Goal: Task Accomplishment & Management: Use online tool/utility

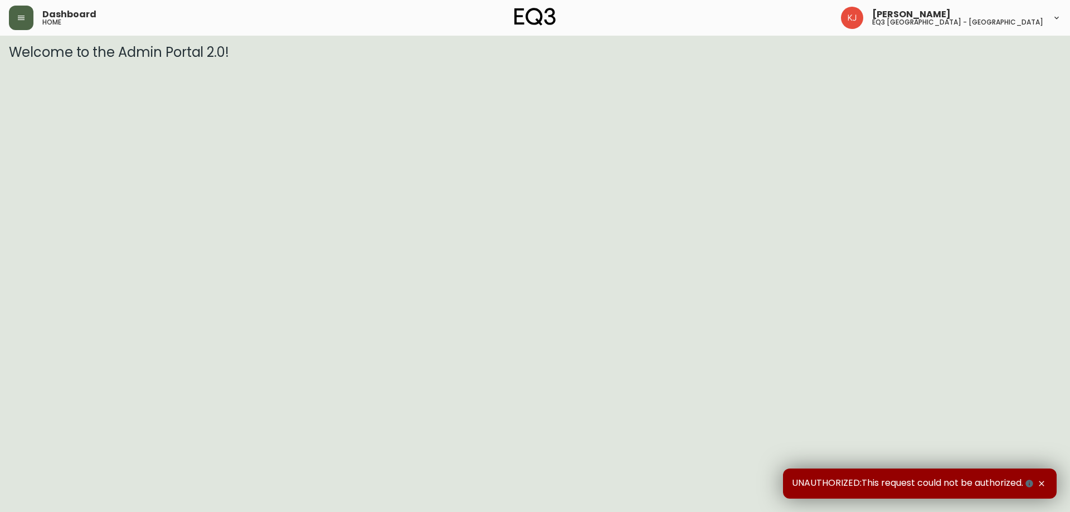
click at [30, 17] on button "button" at bounding box center [21, 18] width 25 height 25
